Goal: Complete application form: Complete application form

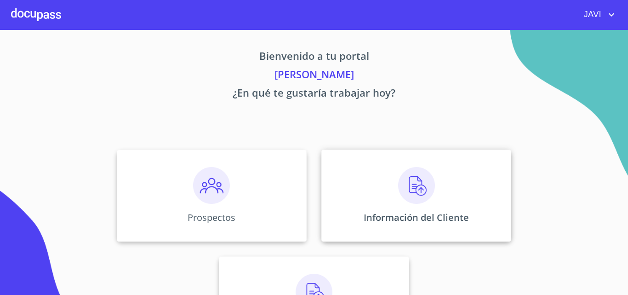
click at [408, 184] on img at bounding box center [416, 185] width 37 height 37
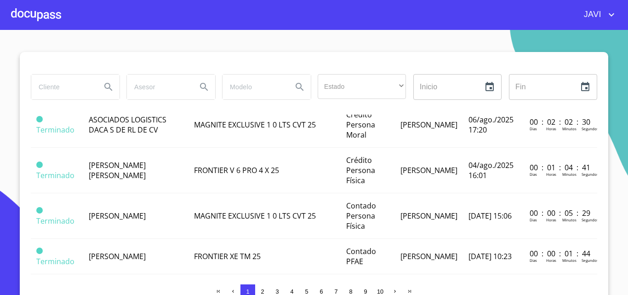
scroll to position [230, 0]
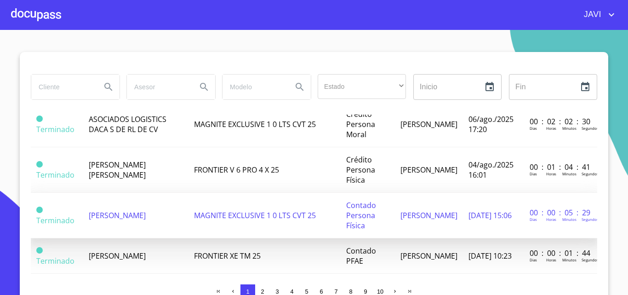
click at [224, 214] on span "MAGNITE EXCLUSIVE 1 0 LTS CVT 25" at bounding box center [255, 215] width 122 height 10
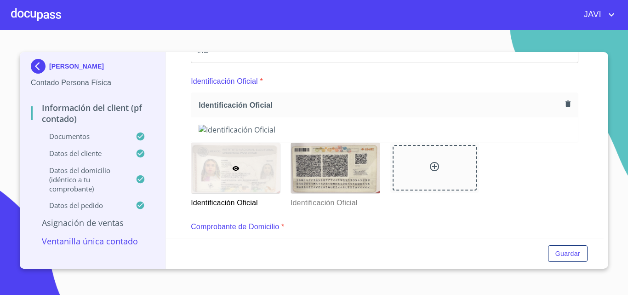
scroll to position [92, 0]
click at [566, 103] on icon "button" at bounding box center [568, 103] width 5 height 6
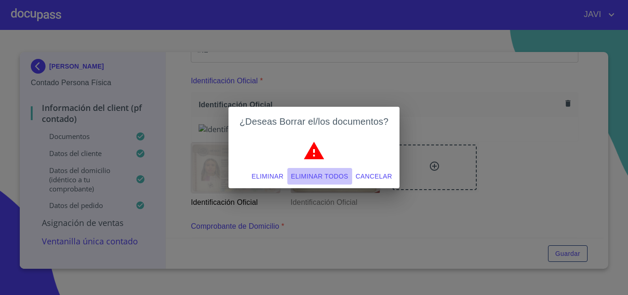
click at [327, 178] on span "Eliminar todos" at bounding box center [319, 176] width 57 height 11
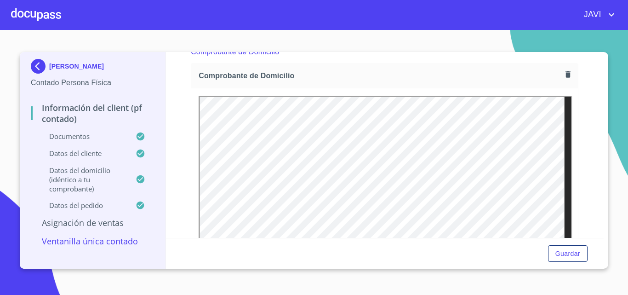
scroll to position [414, 0]
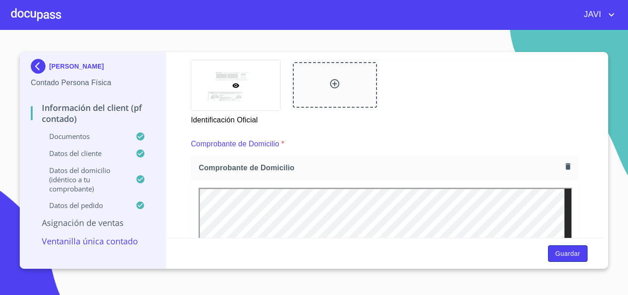
click at [570, 252] on span "Guardar" at bounding box center [567, 253] width 25 height 11
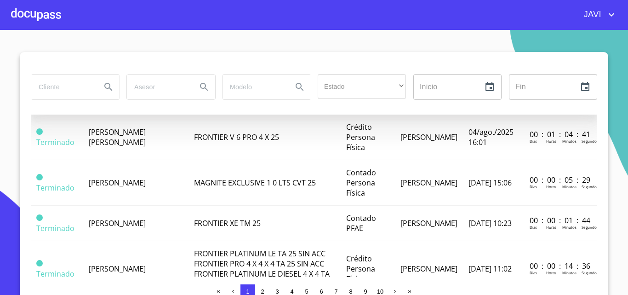
scroll to position [276, 0]
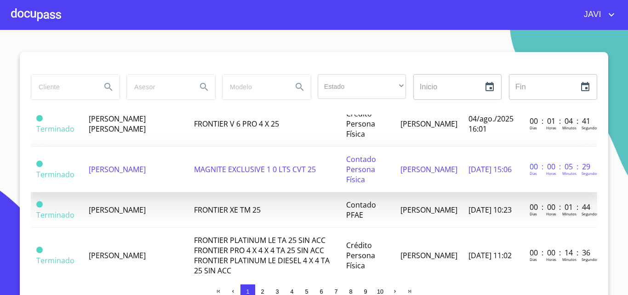
click at [220, 167] on span "MAGNITE EXCLUSIVE 1 0 LTS CVT 25" at bounding box center [255, 169] width 122 height 10
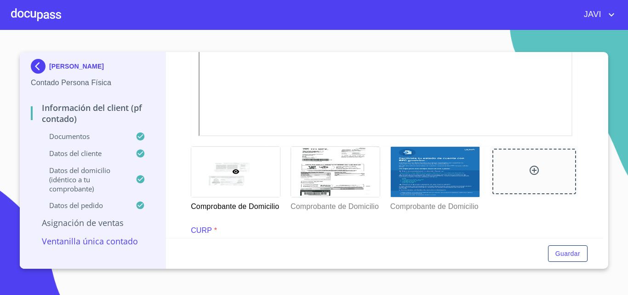
scroll to position [782, 0]
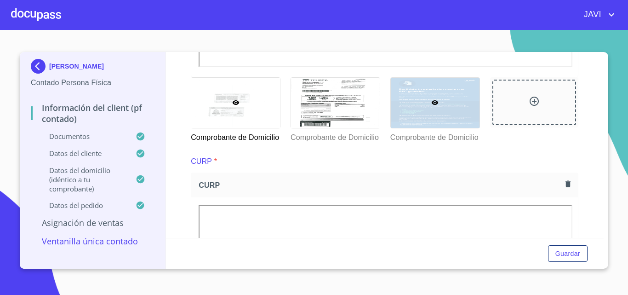
click at [432, 103] on icon at bounding box center [435, 102] width 7 height 5
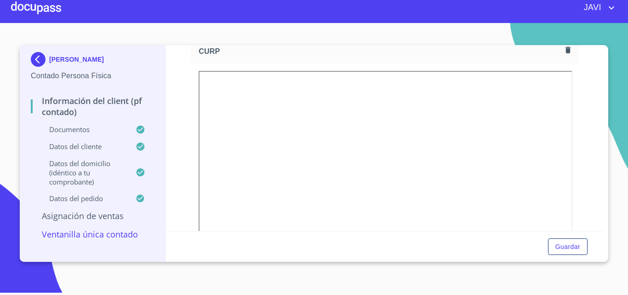
scroll to position [954, 0]
click at [568, 246] on span "Guardar" at bounding box center [567, 246] width 25 height 11
